Goal: Download file/media

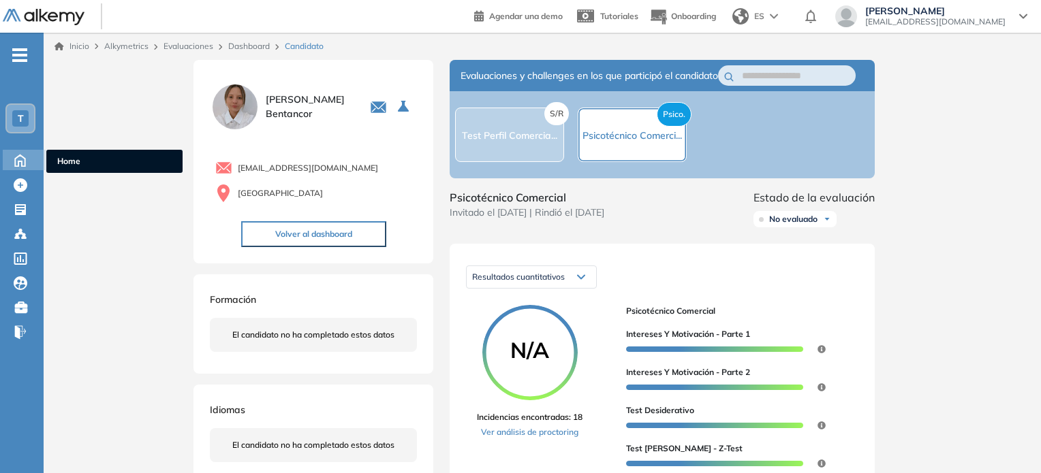
click at [24, 158] on icon at bounding box center [20, 159] width 24 height 16
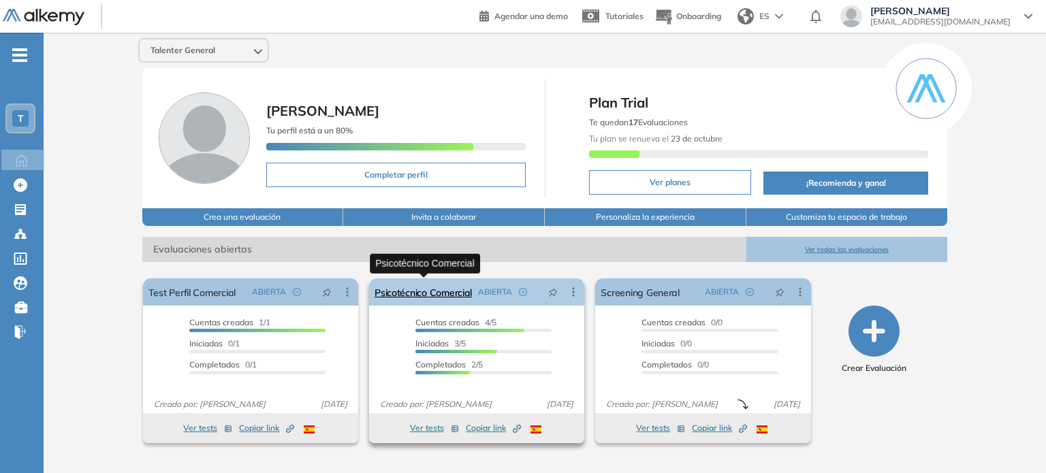
click at [437, 296] on link "Psicotécnico Comercial" at bounding box center [423, 292] width 97 height 27
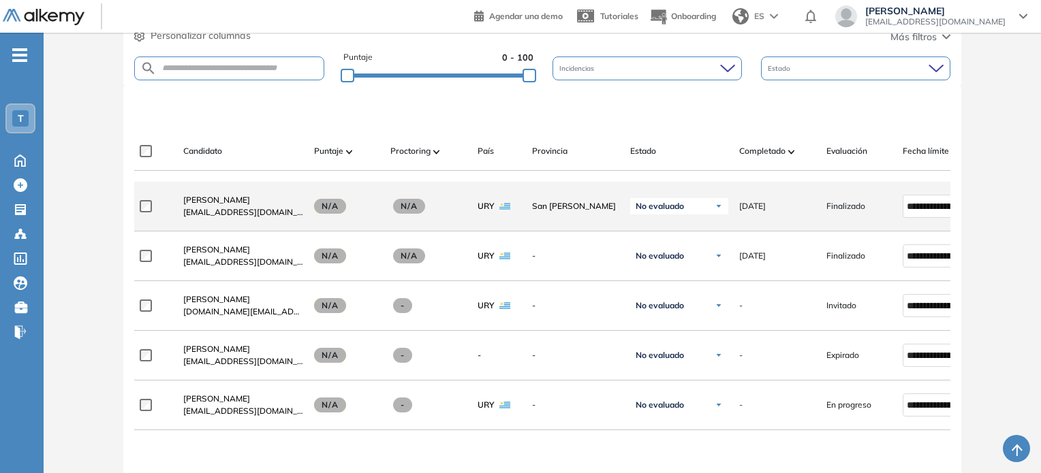
scroll to position [341, 0]
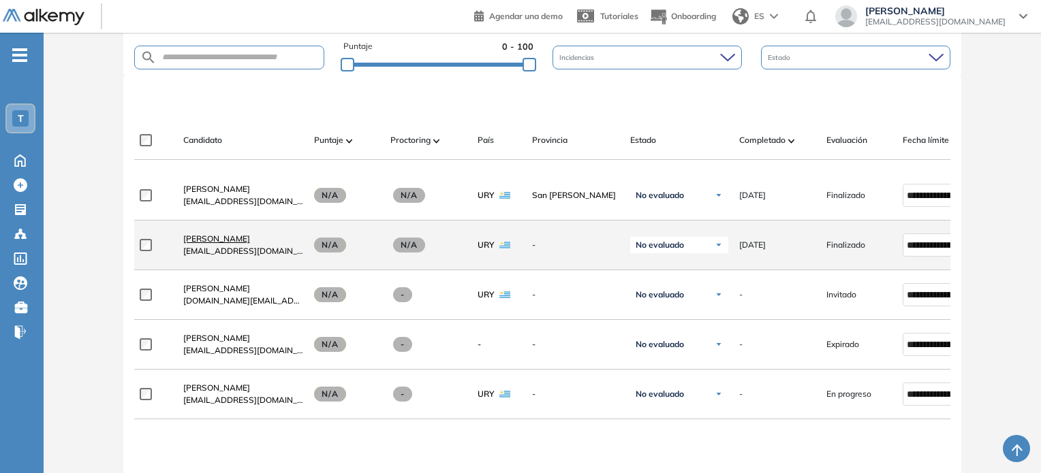
click at [231, 244] on span "[PERSON_NAME]" at bounding box center [216, 239] width 67 height 10
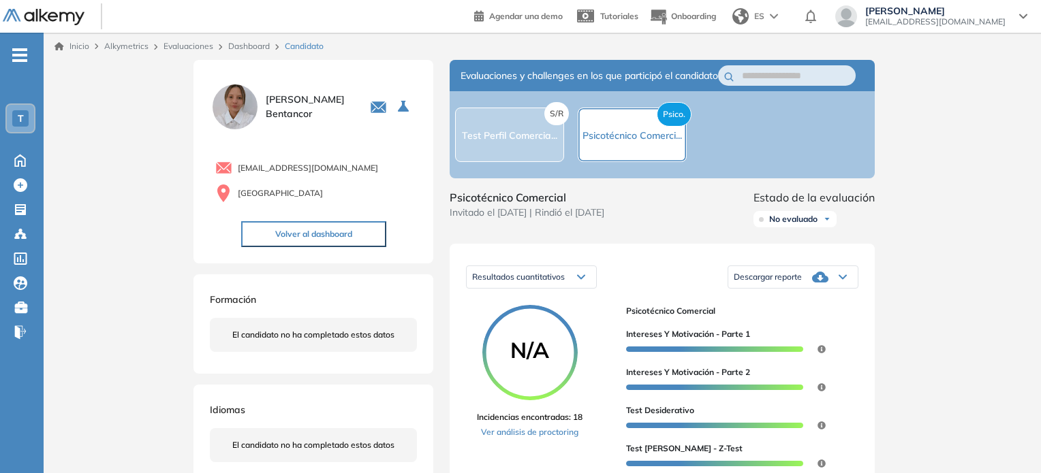
click at [807, 291] on div "Descargar reporte" at bounding box center [792, 277] width 129 height 27
click at [799, 305] on li "Descargar informe completo" at bounding box center [784, 299] width 101 height 14
